Goal: Find specific page/section: Find specific page/section

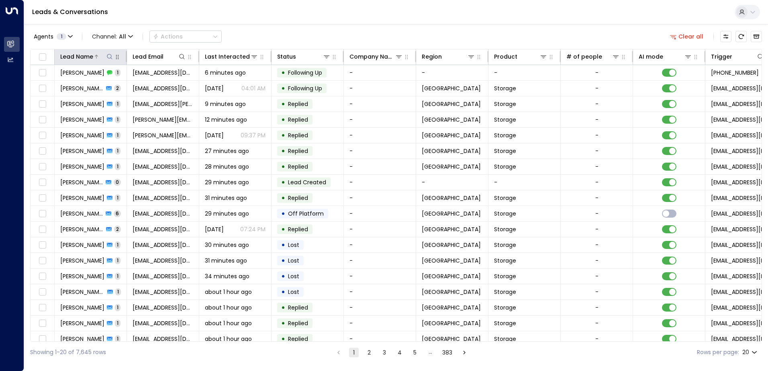
click at [108, 56] on icon at bounding box center [109, 56] width 6 height 6
type input "***"
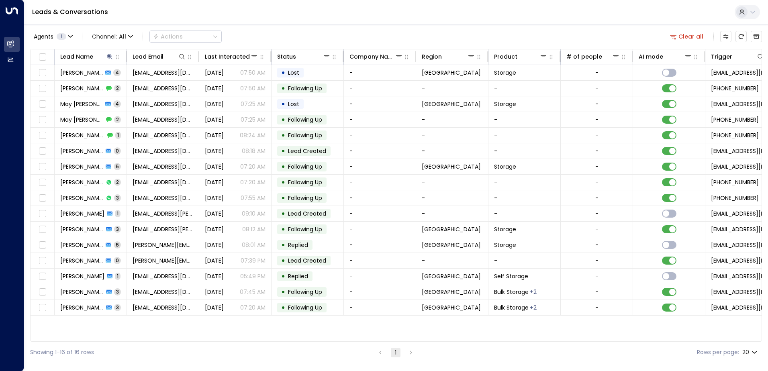
click at [255, 17] on div "Leads & Conversations" at bounding box center [395, 12] width 743 height 24
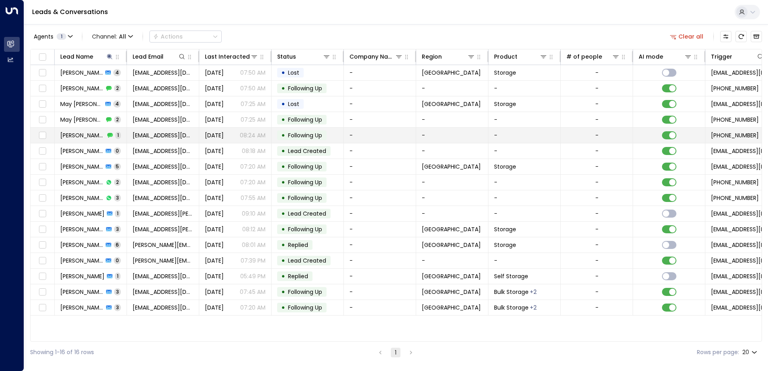
click at [76, 133] on span "[PERSON_NAME] May" at bounding box center [82, 135] width 45 height 8
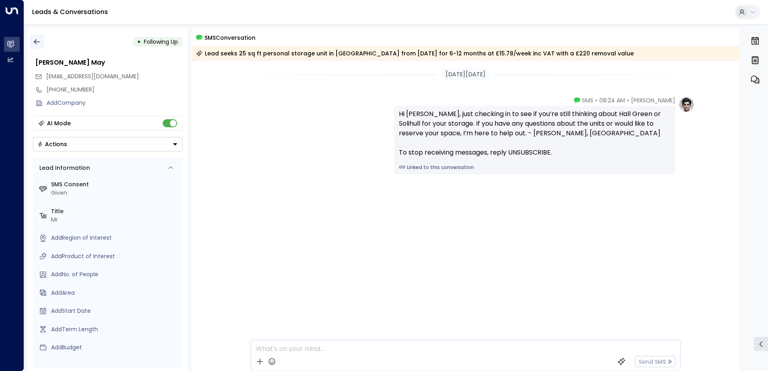
click at [37, 45] on icon "button" at bounding box center [37, 42] width 8 height 8
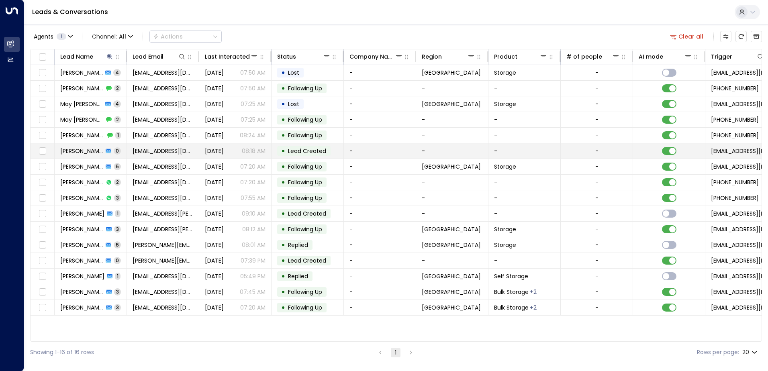
click at [78, 151] on span "[PERSON_NAME] May" at bounding box center [81, 151] width 43 height 8
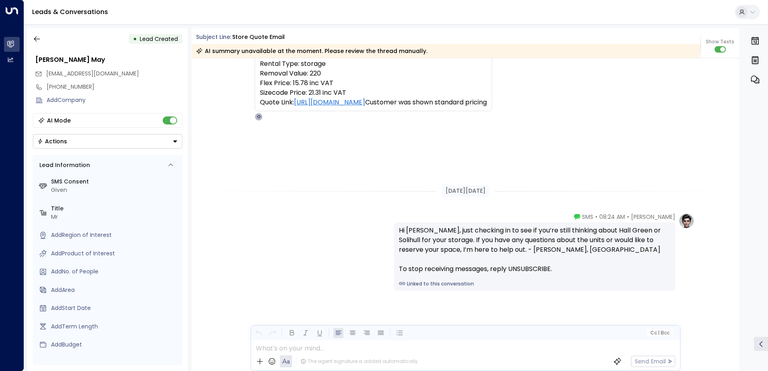
scroll to position [4, 0]
click at [39, 35] on icon "button" at bounding box center [37, 38] width 8 height 8
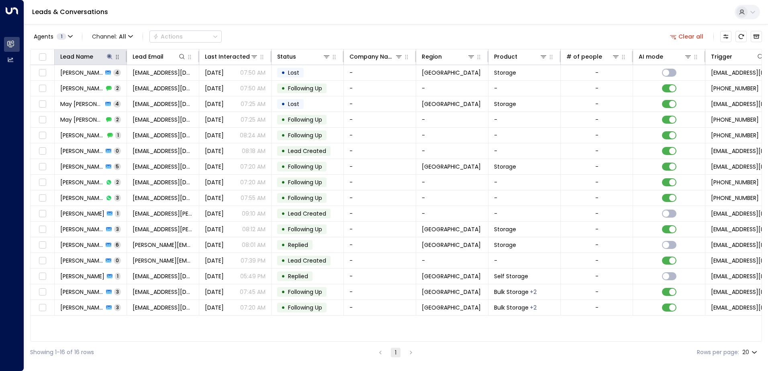
click at [114, 59] on button "button" at bounding box center [117, 57] width 8 height 8
click at [108, 58] on icon at bounding box center [109, 56] width 6 height 6
click at [163, 88] on icon "button" at bounding box center [160, 86] width 6 height 6
click at [131, 87] on input "text" at bounding box center [109, 85] width 111 height 15
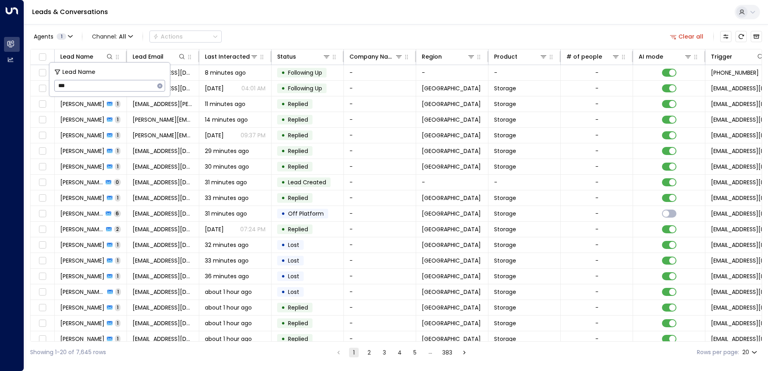
type input "***"
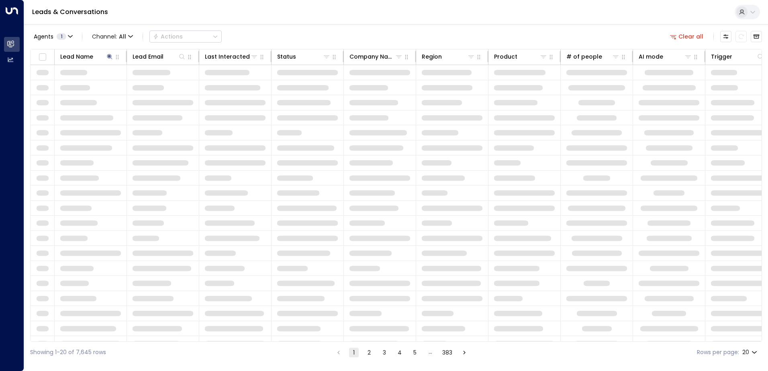
click at [269, 20] on div "Leads & Conversations" at bounding box center [395, 12] width 743 height 24
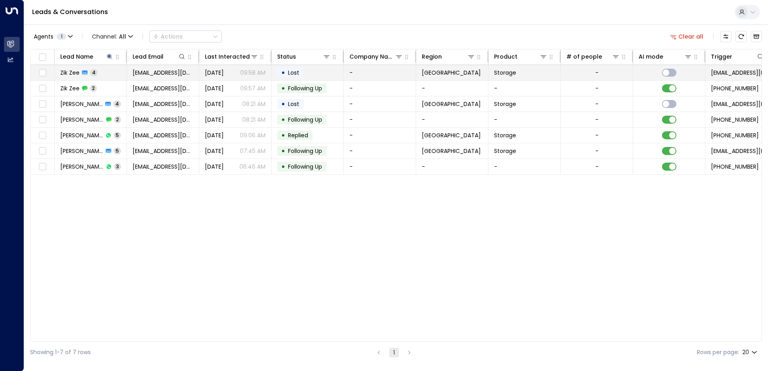
click at [71, 72] on span "Zik Zee" at bounding box center [69, 73] width 19 height 8
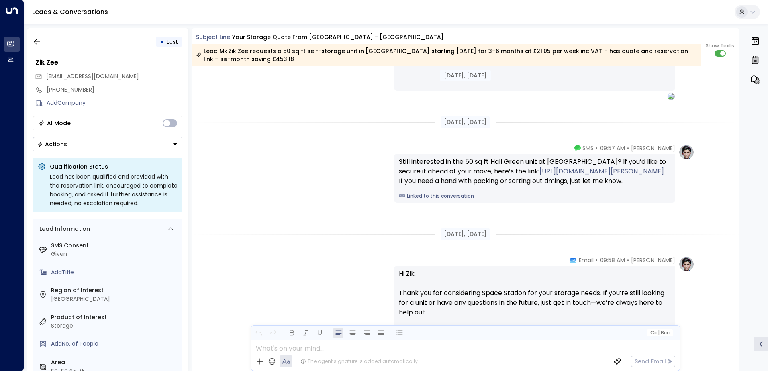
scroll to position [1360, 0]
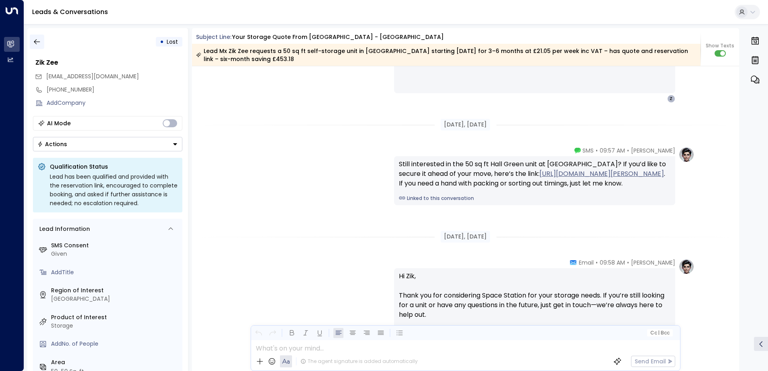
click at [35, 41] on icon "button" at bounding box center [37, 41] width 6 height 5
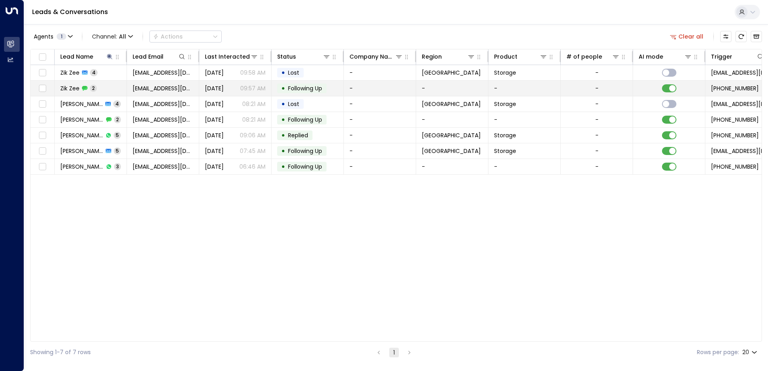
click at [64, 86] on span "Zik Zee" at bounding box center [69, 88] width 19 height 8
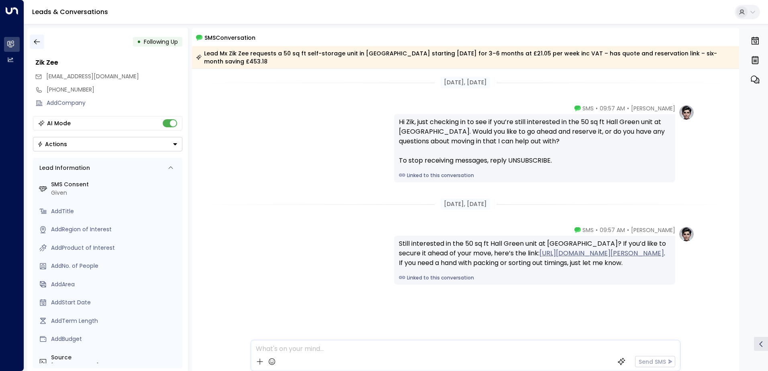
click at [35, 45] on icon "button" at bounding box center [37, 42] width 8 height 8
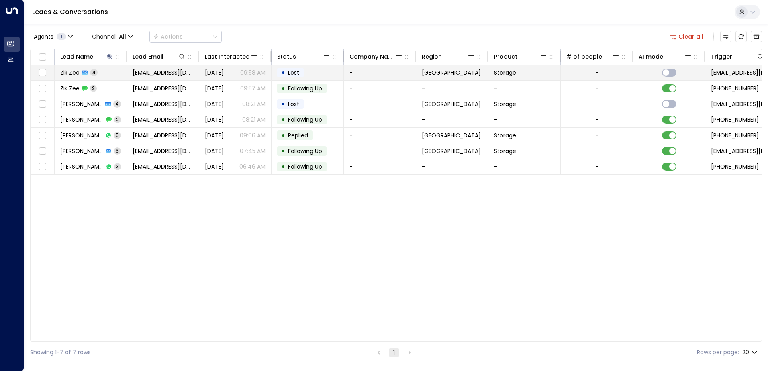
click at [65, 72] on span "Zik Zee" at bounding box center [69, 73] width 19 height 8
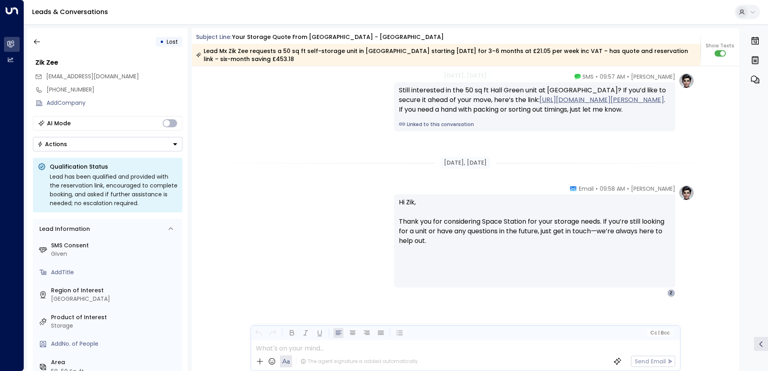
scroll to position [1142, 0]
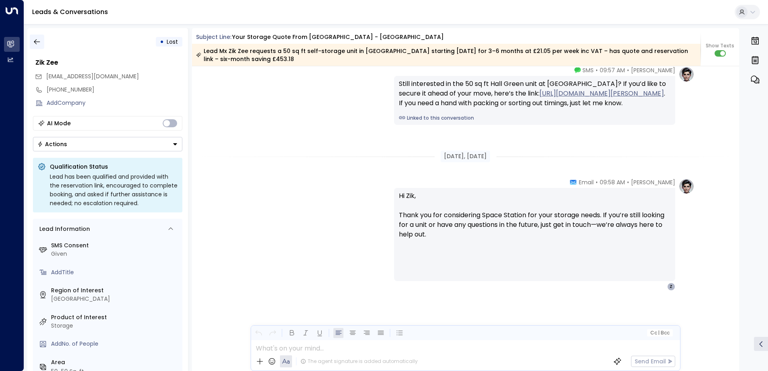
click at [35, 42] on icon "button" at bounding box center [37, 41] width 6 height 5
